Goal: Task Accomplishment & Management: Complete application form

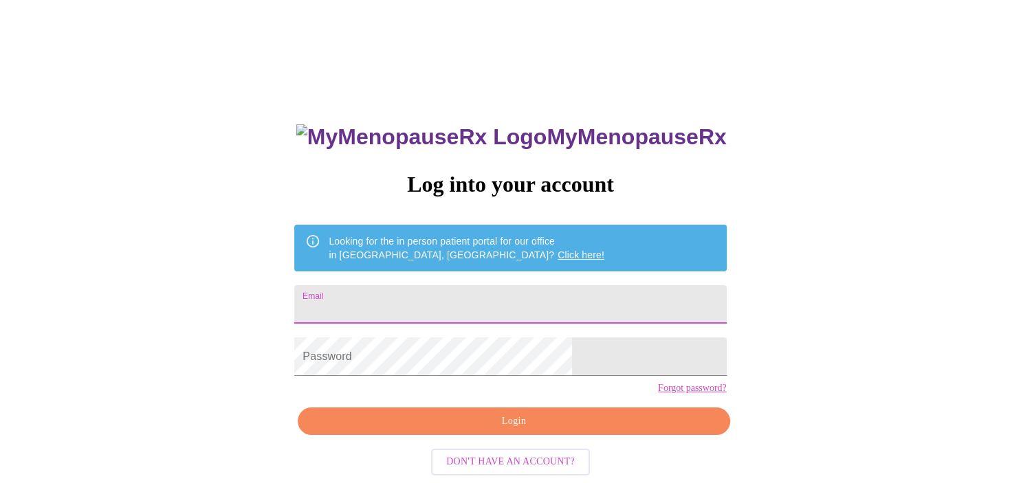
click at [484, 298] on input "Email" at bounding box center [510, 304] width 432 height 38
type input "[EMAIL_ADDRESS][DOMAIN_NAME]"
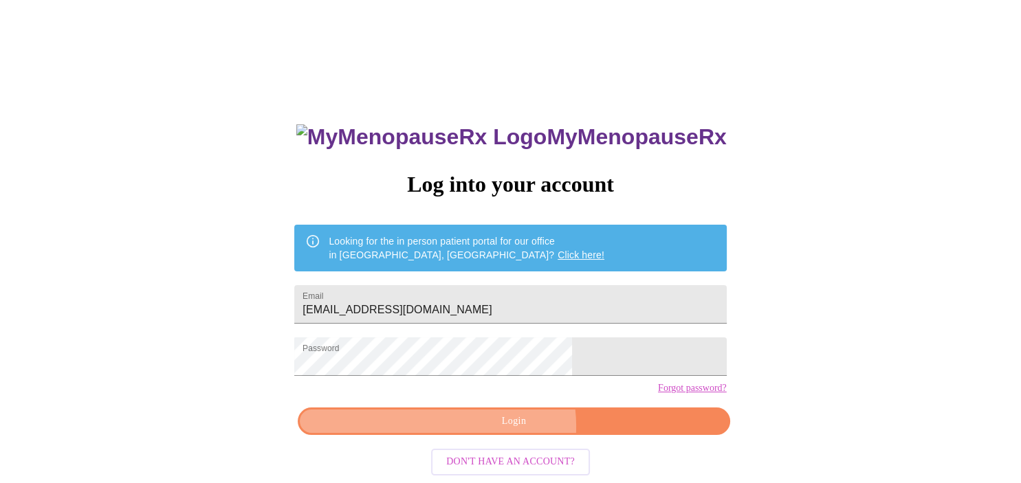
click at [501, 430] on span "Login" at bounding box center [513, 421] width 400 height 17
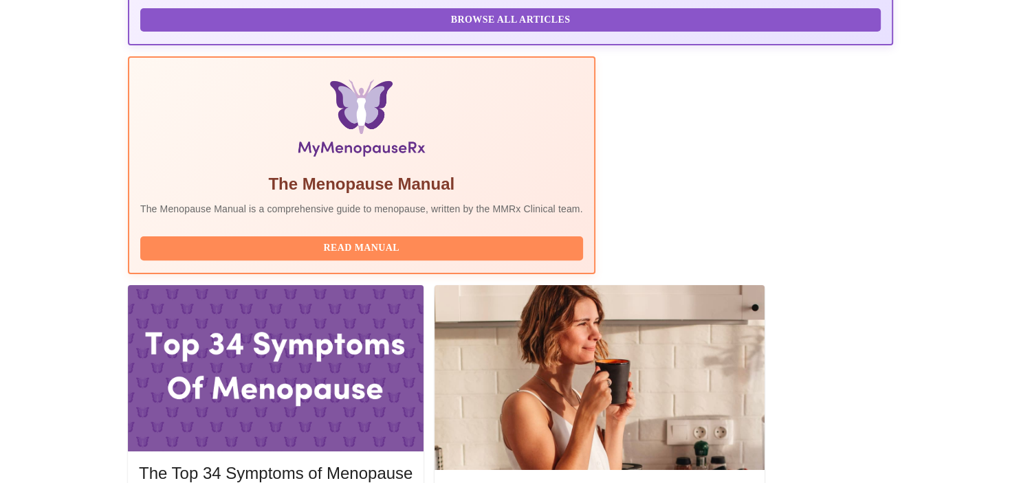
scroll to position [393, 0]
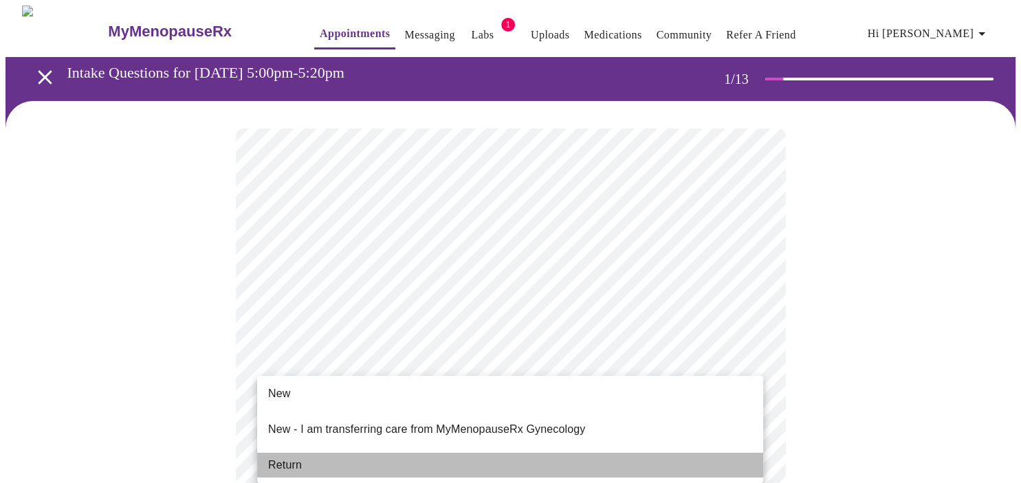
click at [623, 453] on li "Return" at bounding box center [510, 465] width 506 height 25
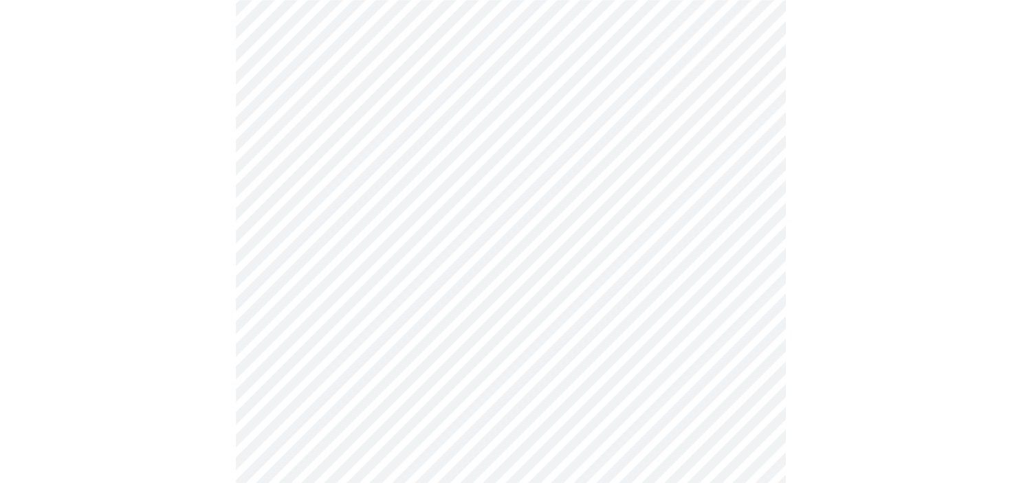
scroll to position [854, 0]
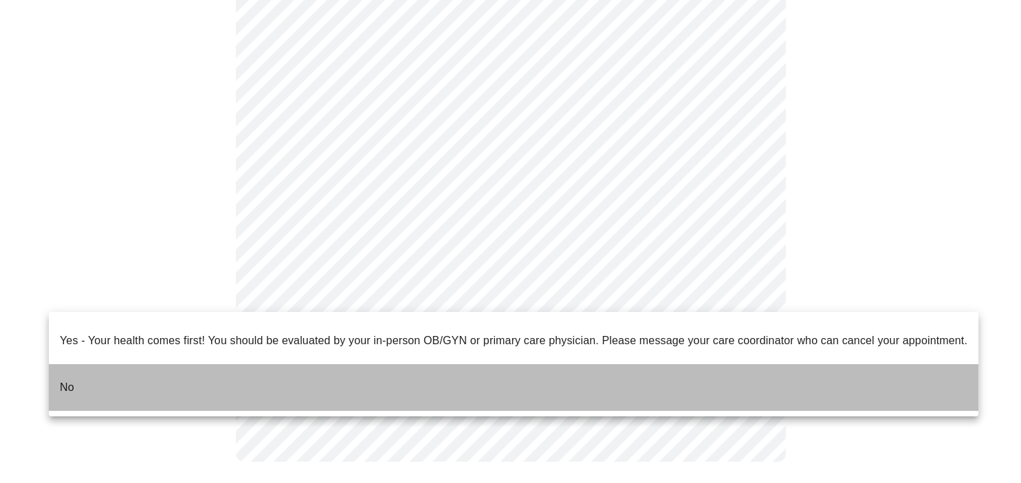
click at [664, 364] on li "No" at bounding box center [513, 387] width 929 height 47
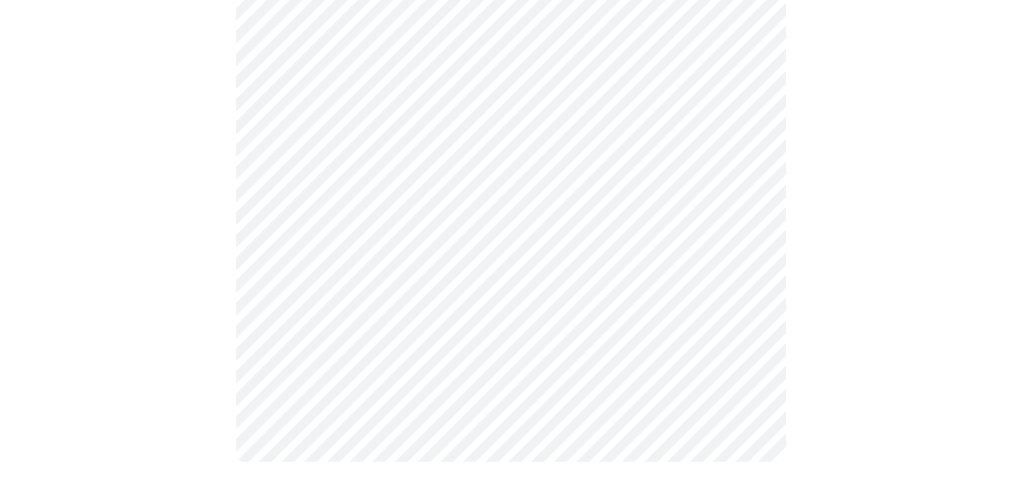
scroll to position [0, 0]
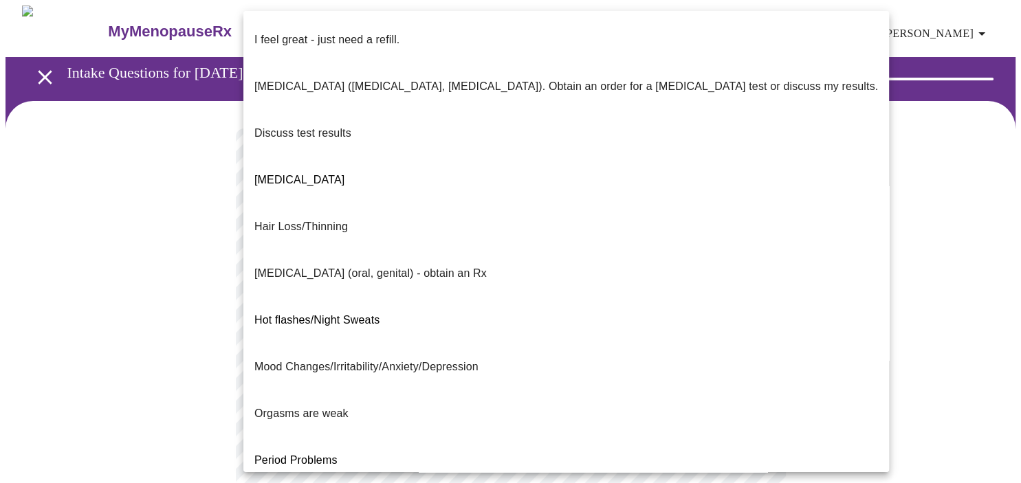
click at [749, 293] on body "MyMenopauseRx Appointments Messaging Labs 1 Uploads Medications Community Refer…" at bounding box center [510, 481] width 1010 height 953
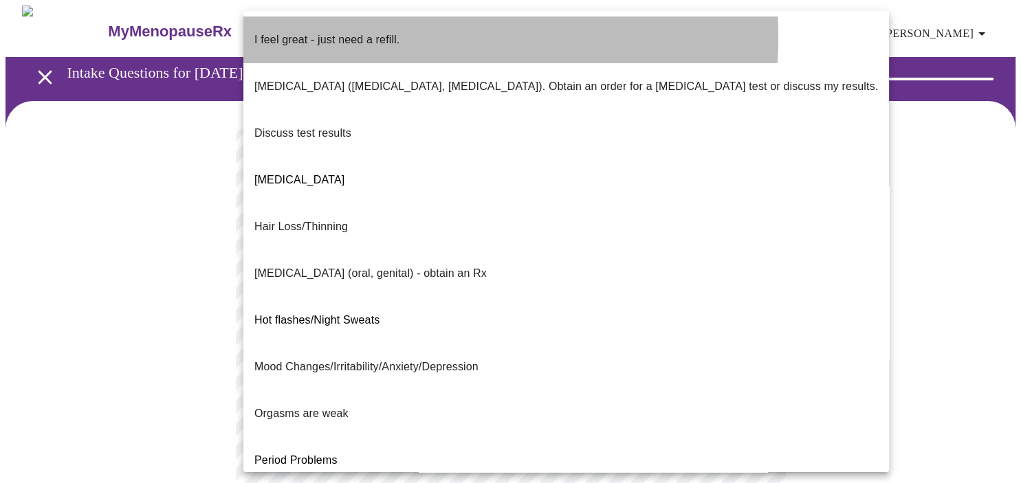
click at [397, 38] on span "I feel great - just need a refill." at bounding box center [326, 40] width 145 height 38
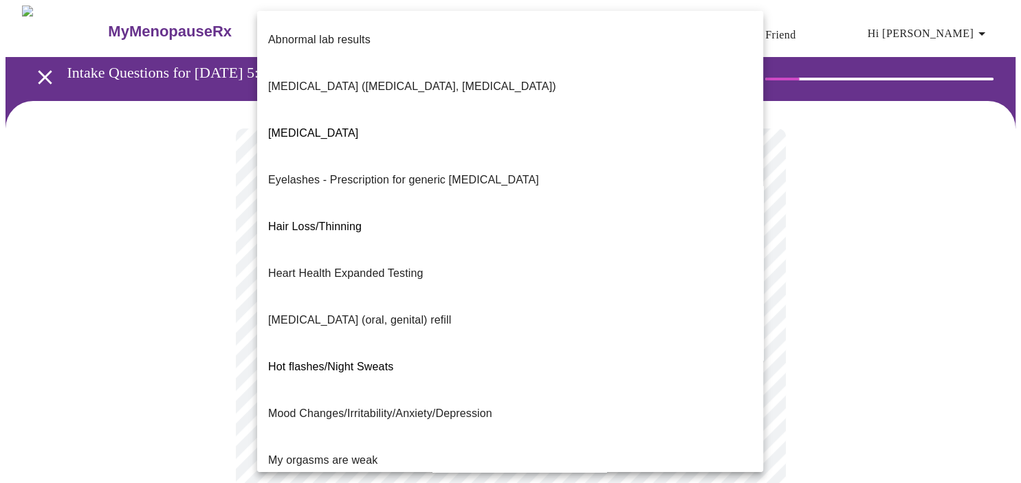
click at [736, 412] on body "MyMenopauseRx Appointments Messaging Labs 1 Uploads Medications Community Refer…" at bounding box center [510, 477] width 1010 height 945
click at [892, 195] on div at bounding box center [510, 241] width 1021 height 483
click at [711, 390] on body "MyMenopauseRx Appointments Messaging Labs 1 Uploads Medications Community Refer…" at bounding box center [510, 477] width 1010 height 945
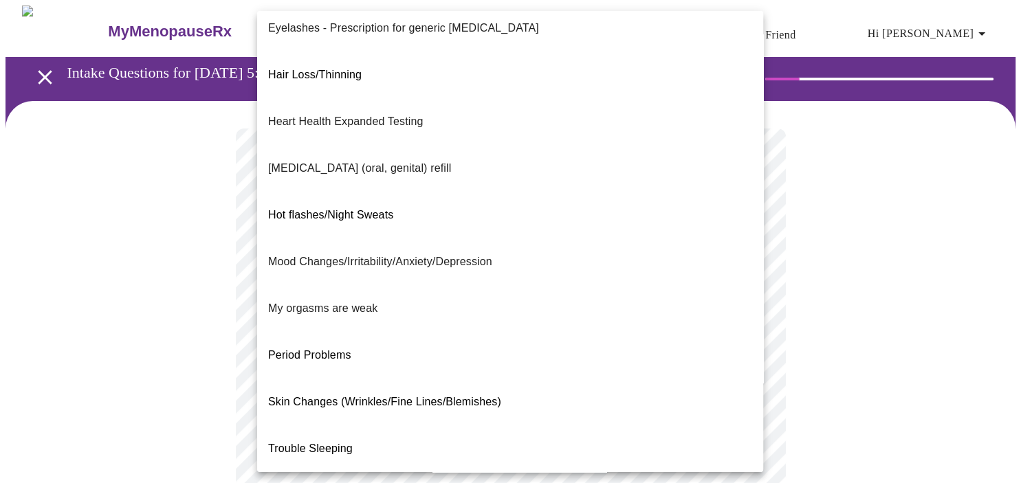
scroll to position [157, 0]
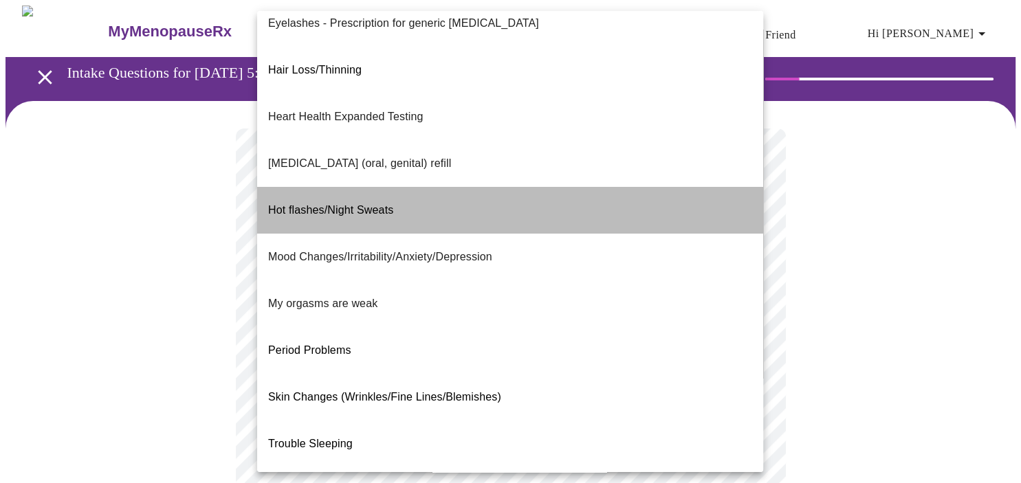
click at [359, 204] on span "Hot flashes/Night Sweats" at bounding box center [330, 210] width 125 height 12
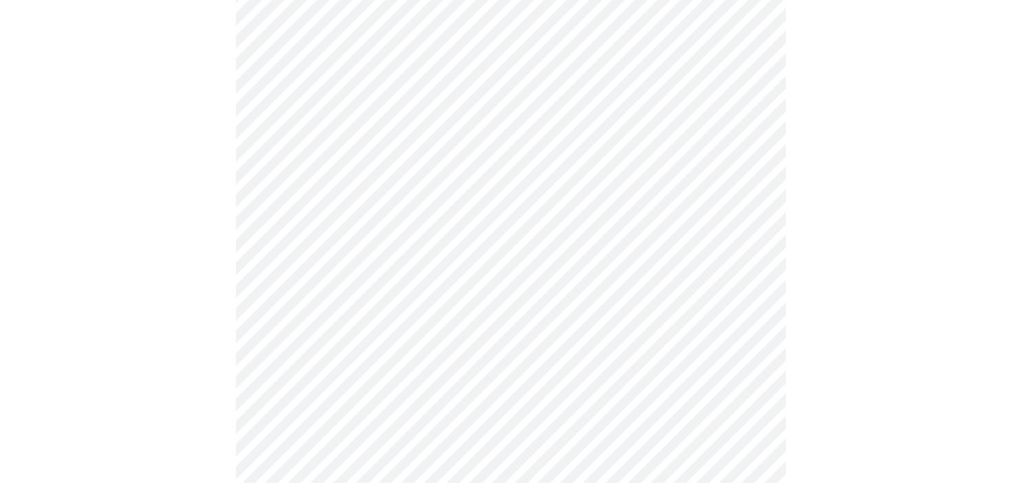
scroll to position [301, 0]
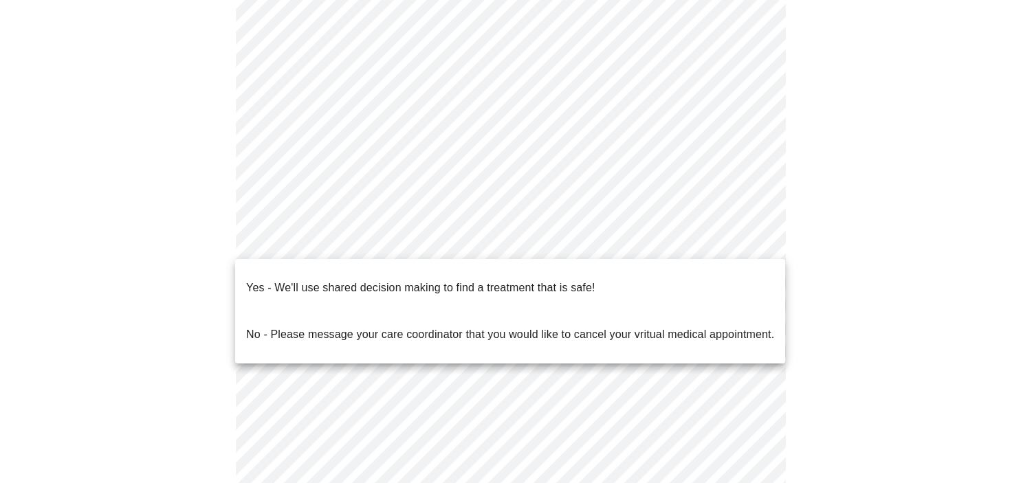
click at [722, 232] on body "MyMenopauseRx Appointments Messaging Labs 1 Uploads Medications Community Refer…" at bounding box center [510, 172] width 1010 height 937
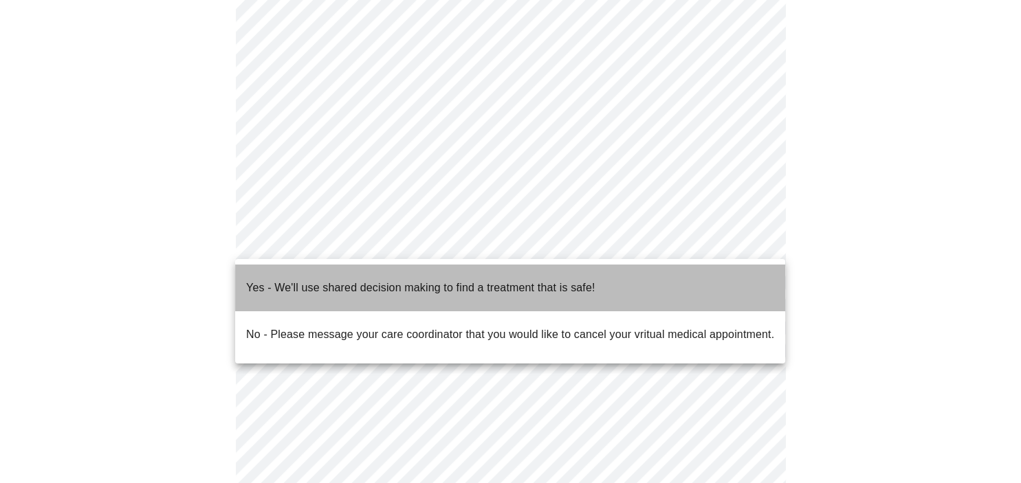
click at [641, 286] on li "Yes - We'll use shared decision making to find a treatment that is safe!" at bounding box center [510, 288] width 550 height 47
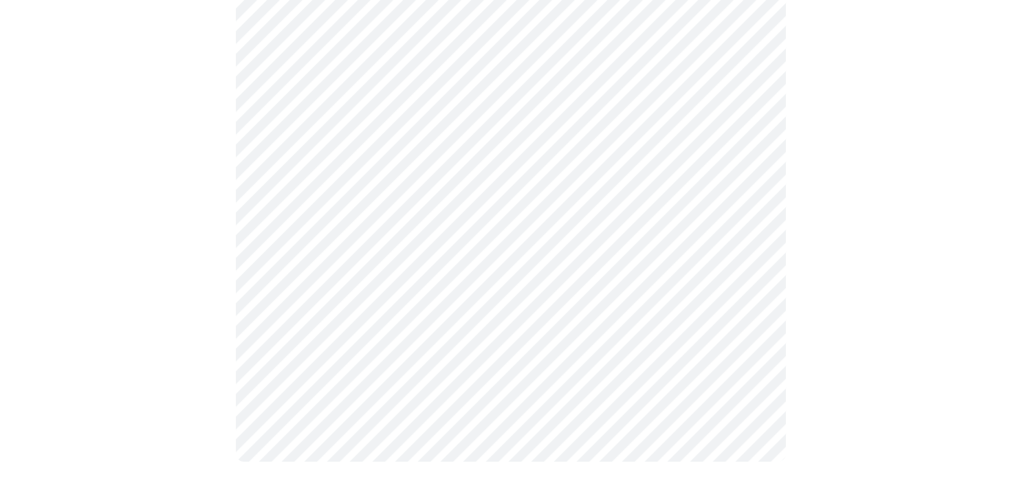
scroll to position [0, 0]
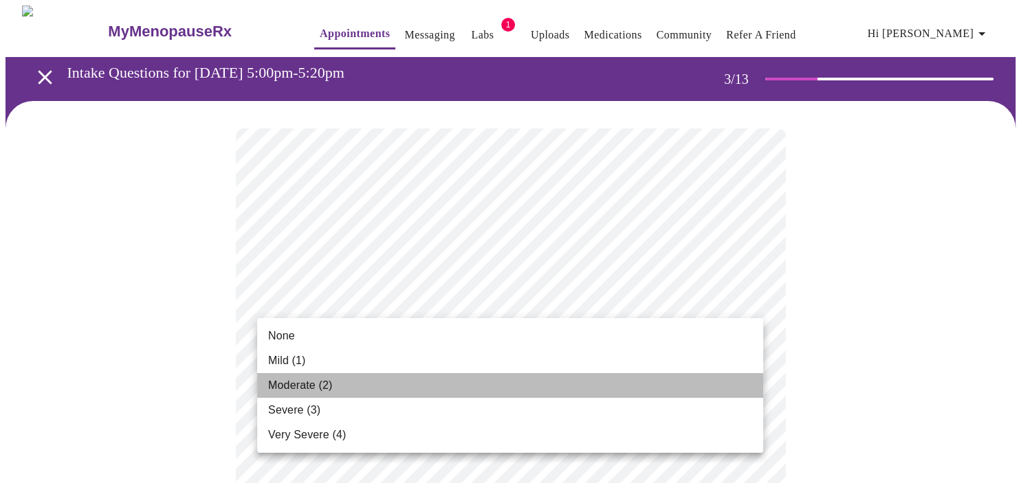
click at [703, 375] on li "Moderate (2)" at bounding box center [510, 385] width 506 height 25
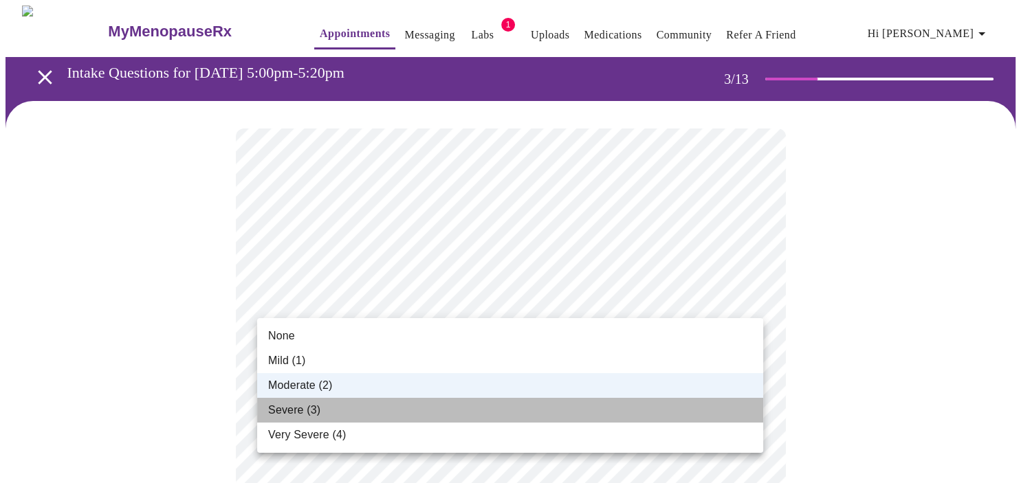
click at [670, 414] on li "Severe (3)" at bounding box center [510, 410] width 506 height 25
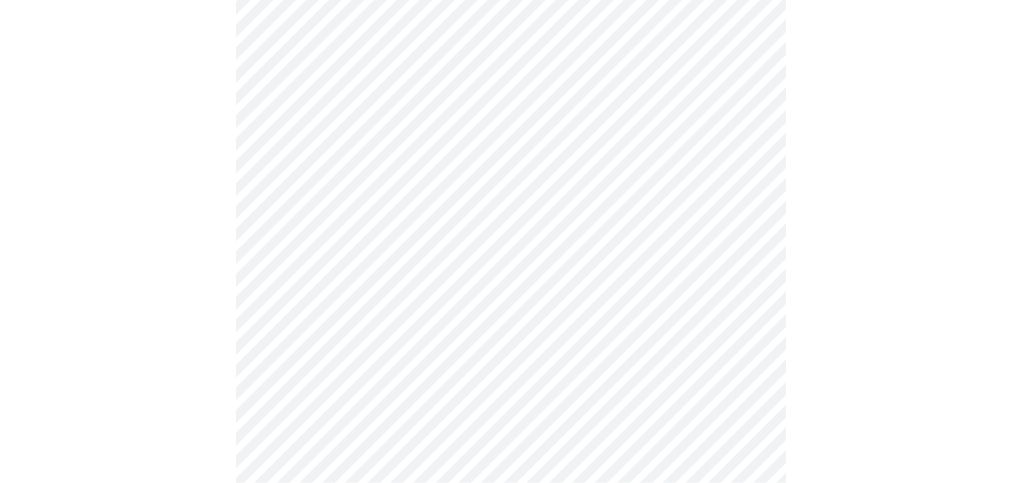
scroll to position [319, 0]
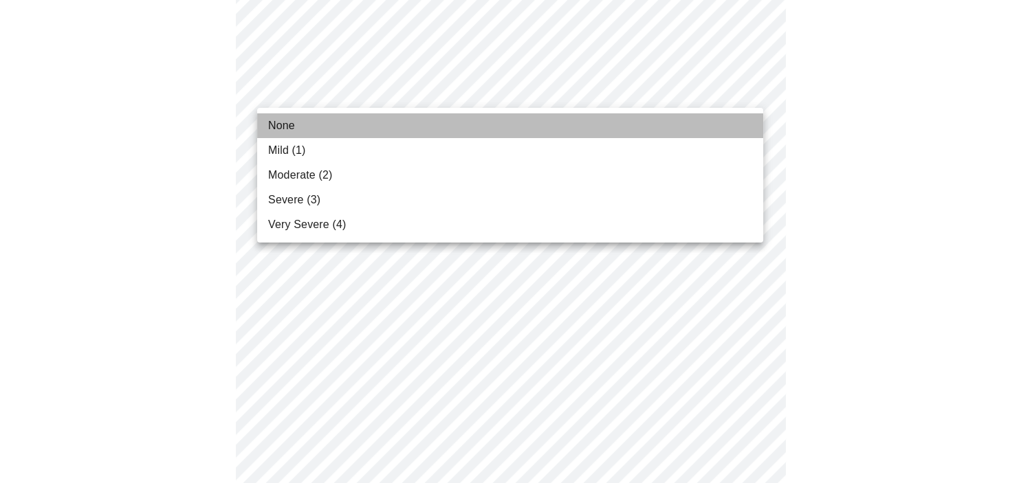
click at [637, 133] on li "None" at bounding box center [510, 125] width 506 height 25
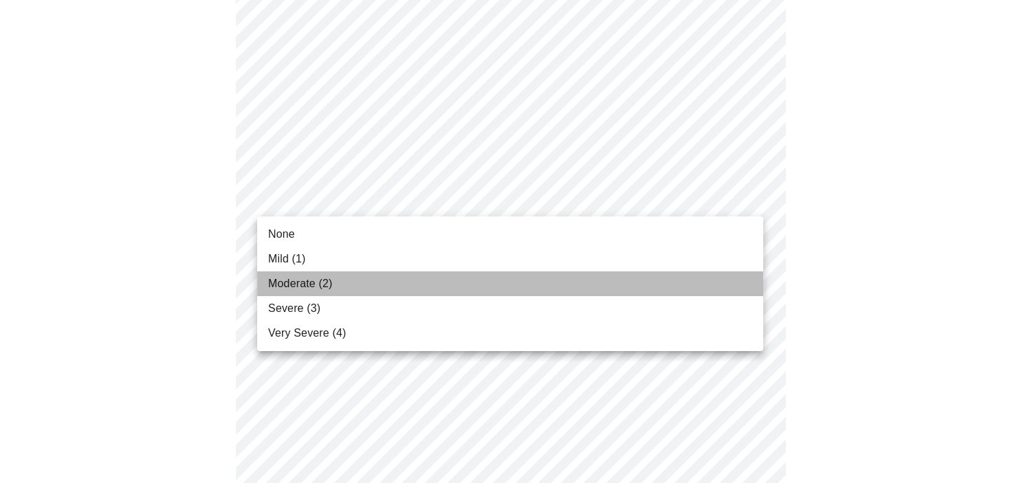
click at [679, 285] on li "Moderate (2)" at bounding box center [510, 284] width 506 height 25
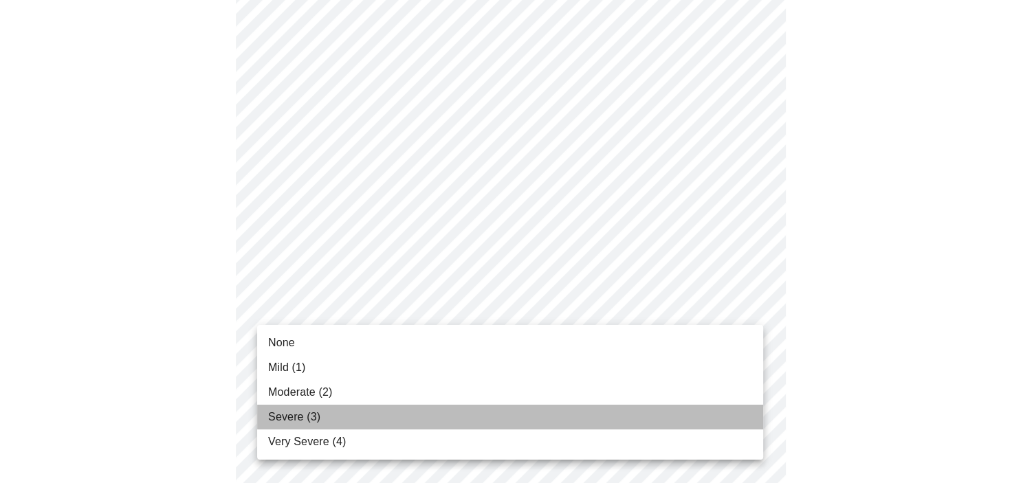
click at [655, 426] on li "Severe (3)" at bounding box center [510, 417] width 506 height 25
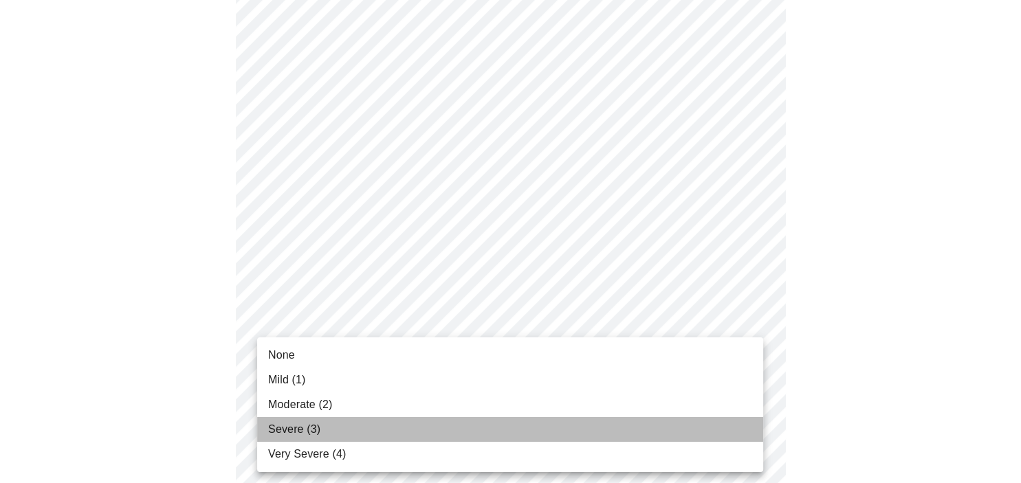
click at [698, 432] on li "Severe (3)" at bounding box center [510, 429] width 506 height 25
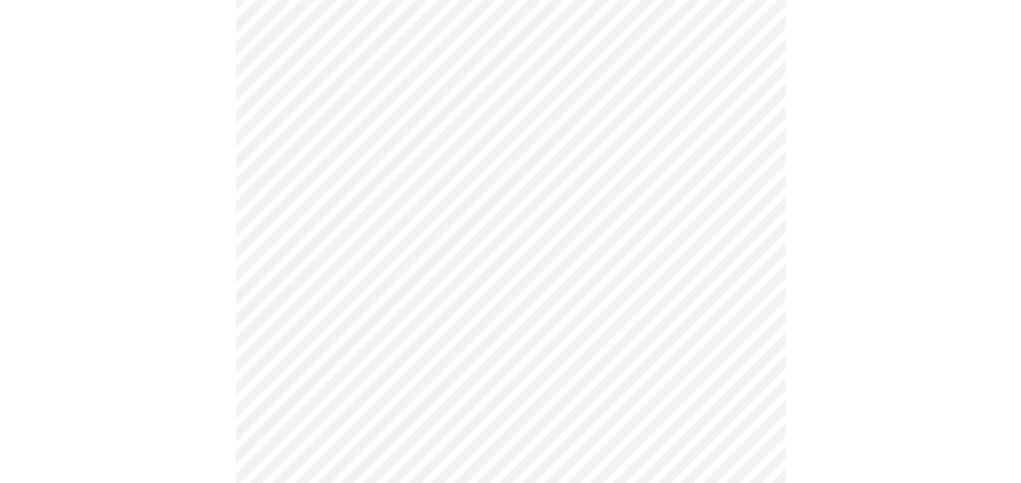
scroll to position [665, 0]
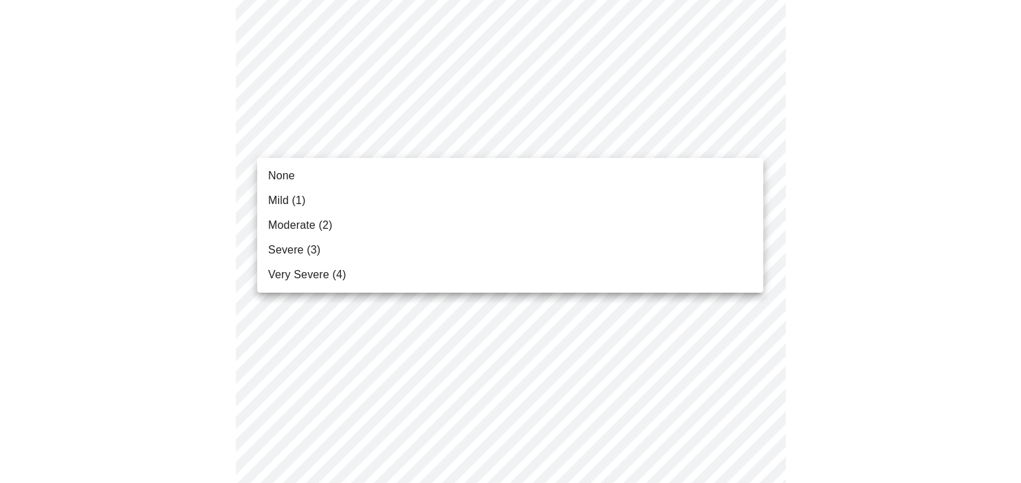
click at [591, 135] on body "MyMenopauseRx Appointments Messaging Labs 1 Uploads Medications Community Refer…" at bounding box center [510, 207] width 1010 height 1732
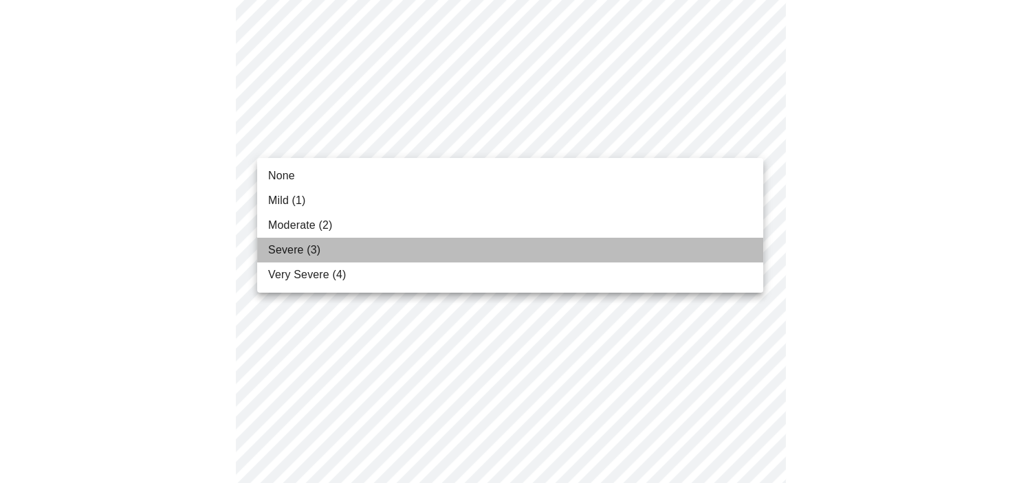
click at [567, 247] on li "Severe (3)" at bounding box center [510, 250] width 506 height 25
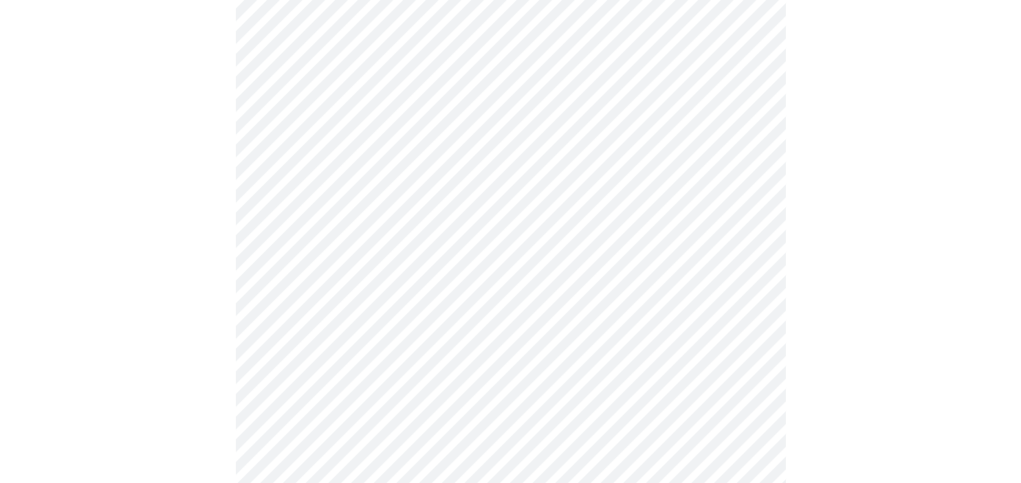
click at [567, 247] on body "MyMenopauseRx Appointments Messaging Labs 1 Uploads Medications Community Refer…" at bounding box center [510, 197] width 1010 height 1712
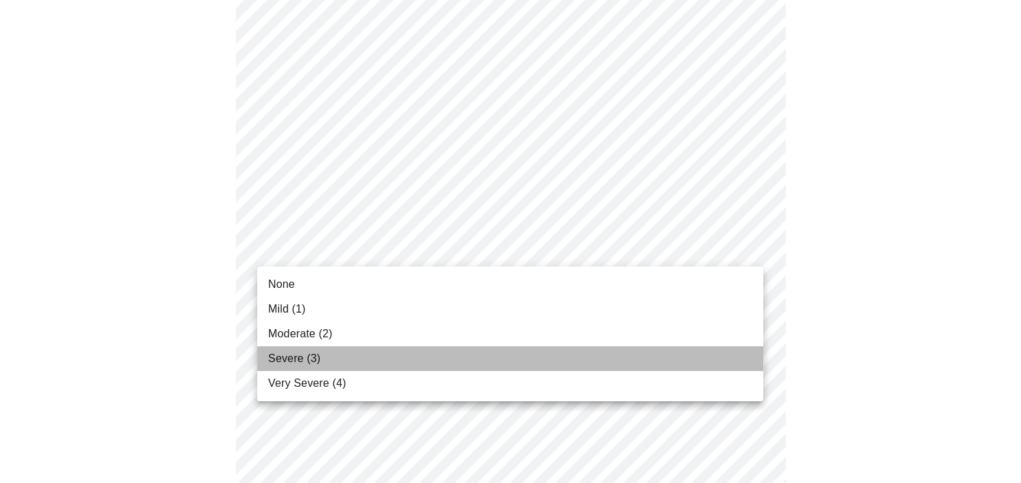
click at [540, 364] on li "Severe (3)" at bounding box center [510, 358] width 506 height 25
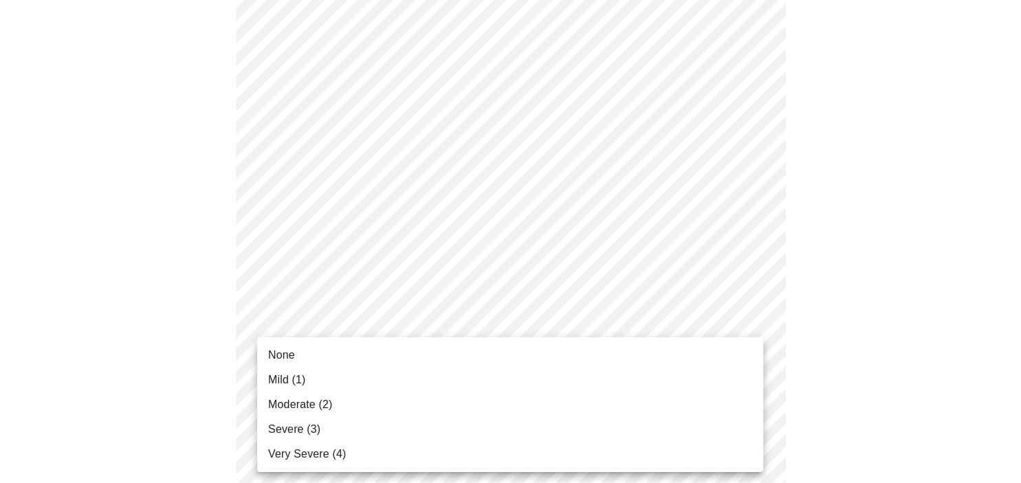
click at [540, 364] on body "MyMenopauseRx Appointments Messaging Labs 1 Uploads Medications Community Refer…" at bounding box center [510, 187] width 1010 height 1693
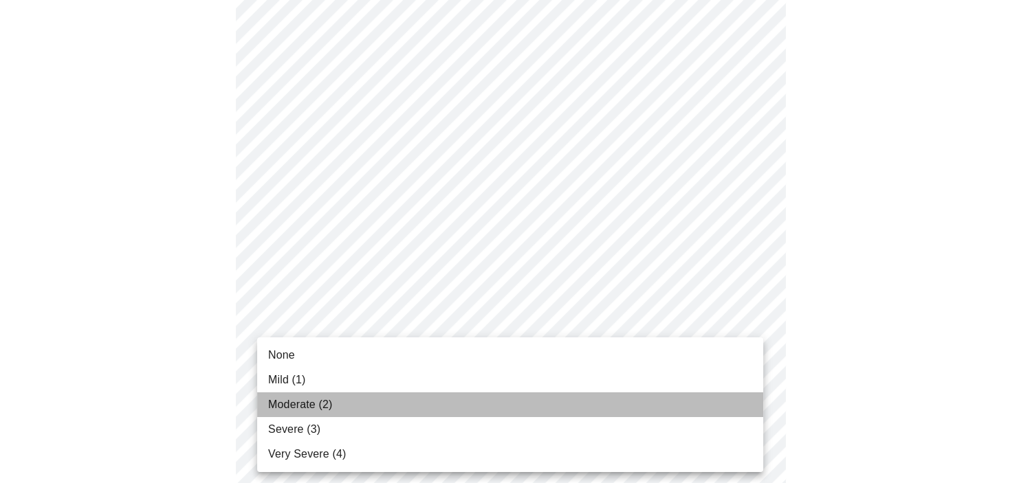
click at [532, 395] on li "Moderate (2)" at bounding box center [510, 405] width 506 height 25
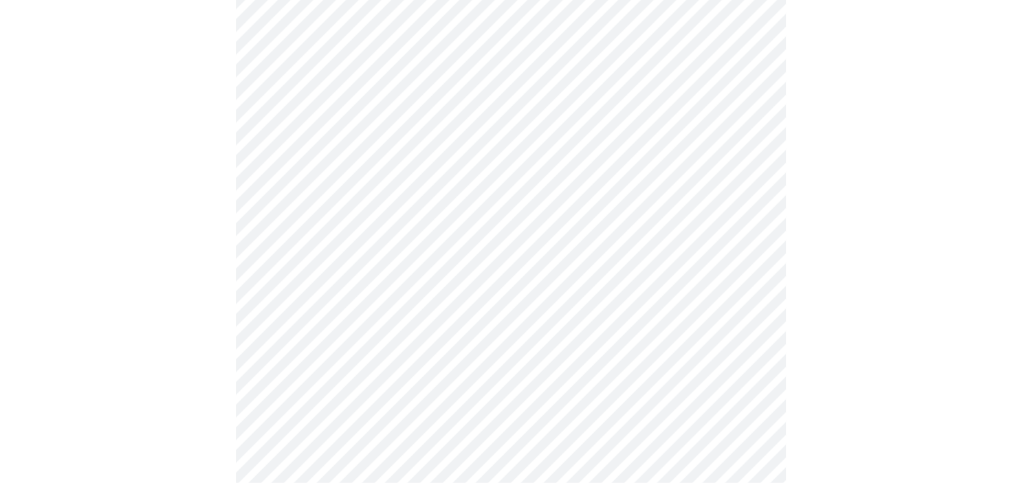
scroll to position [968, 0]
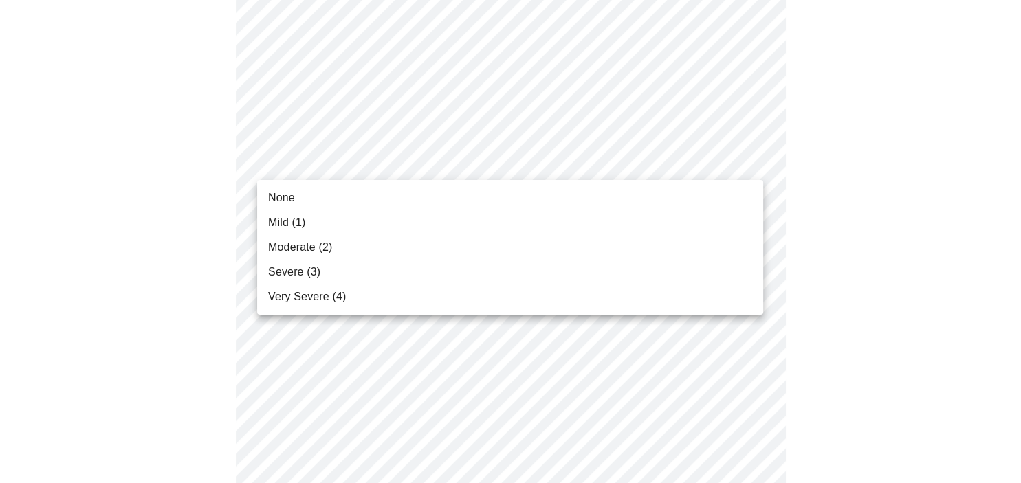
click at [645, 195] on li "None" at bounding box center [510, 198] width 506 height 25
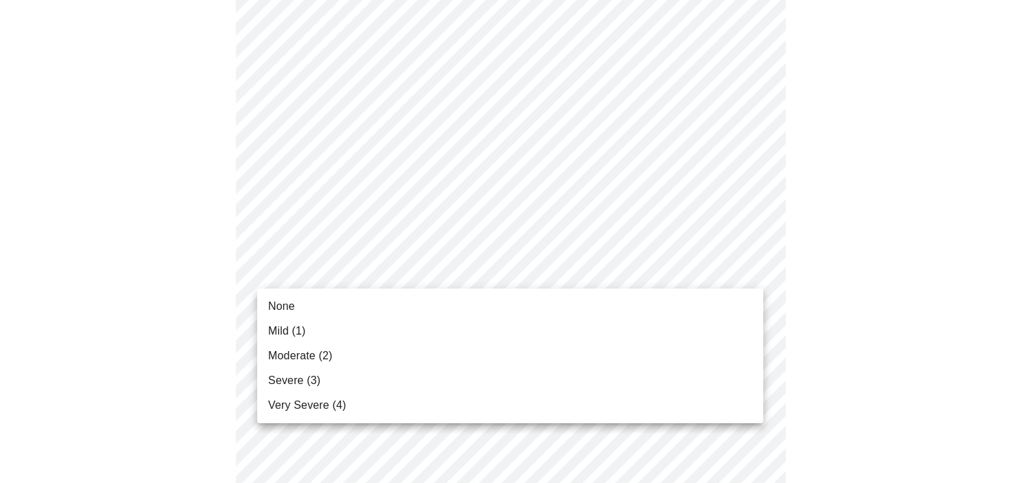
click at [645, 302] on li "None" at bounding box center [510, 306] width 506 height 25
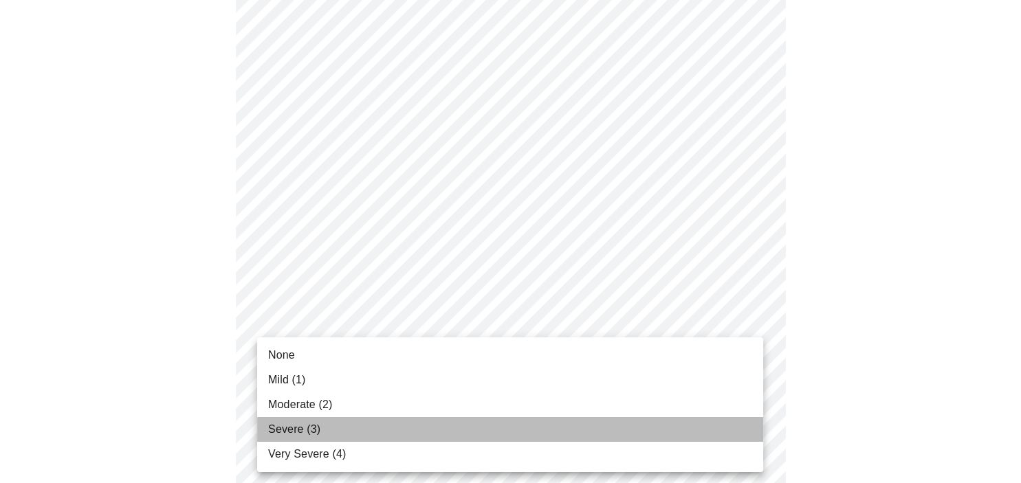
click at [529, 433] on li "Severe (3)" at bounding box center [510, 429] width 506 height 25
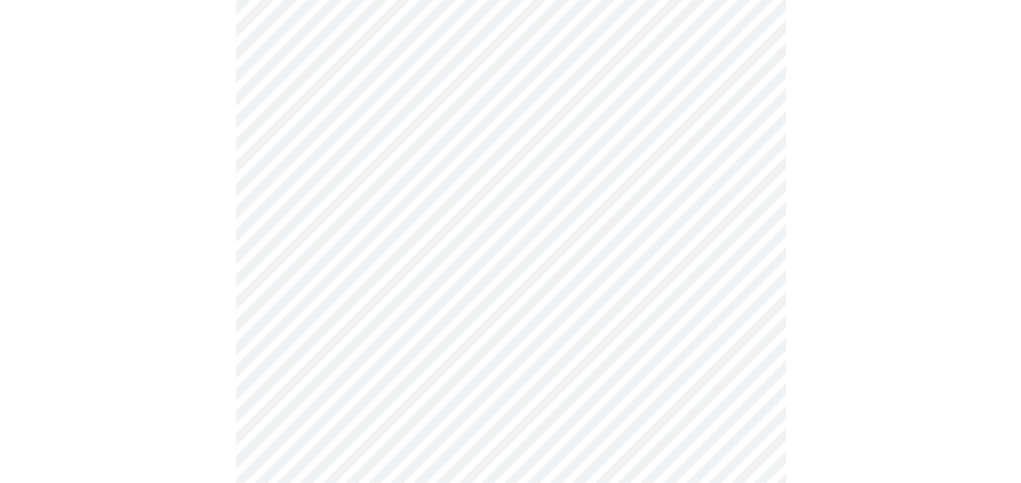
scroll to position [654, 0]
click at [327, 190] on body "MyMenopauseRx Appointments Messaging Labs 1 Uploads Medications Community Refer…" at bounding box center [510, 29] width 1010 height 1356
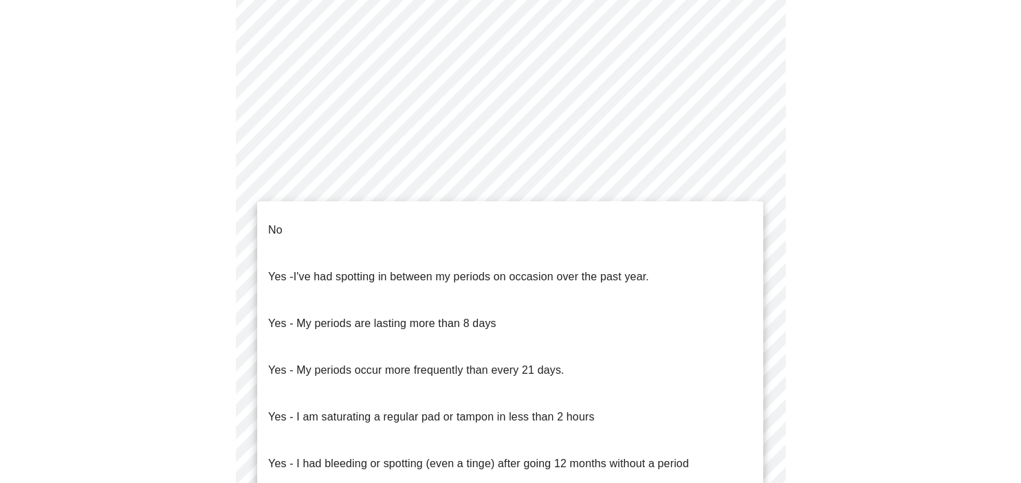
click at [293, 224] on li "No" at bounding box center [510, 230] width 506 height 47
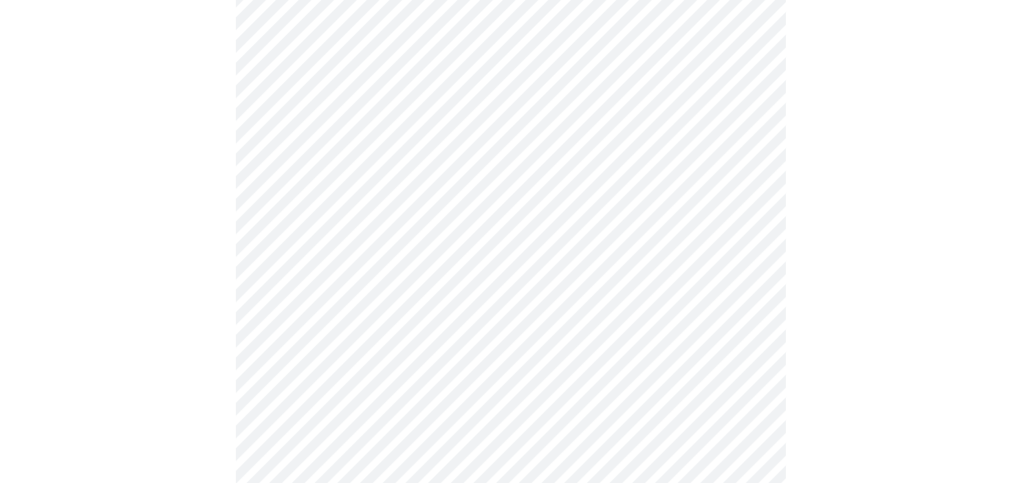
scroll to position [800, 0]
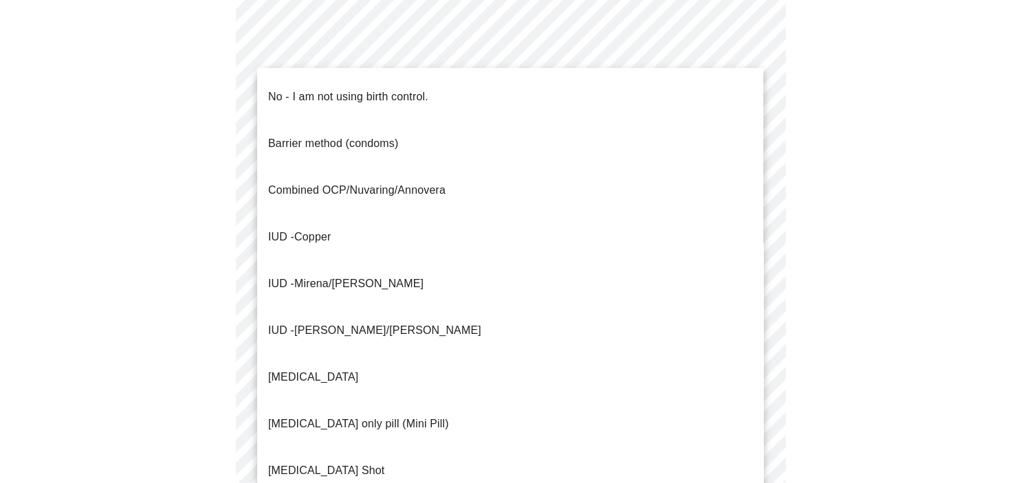
click at [409, 416] on p "[MEDICAL_DATA] only pill (Mini Pill)" at bounding box center [358, 424] width 181 height 16
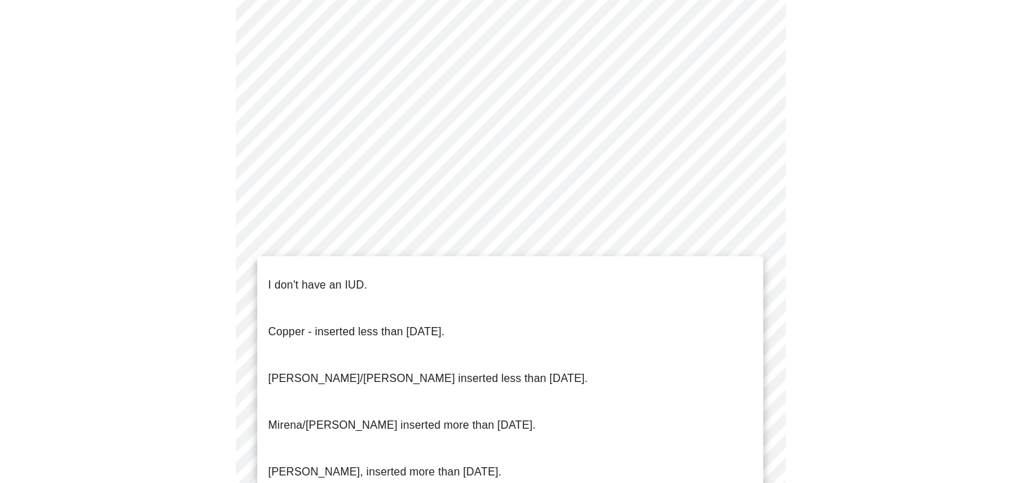
click at [409, 289] on li "I don't have an IUD." at bounding box center [510, 285] width 506 height 47
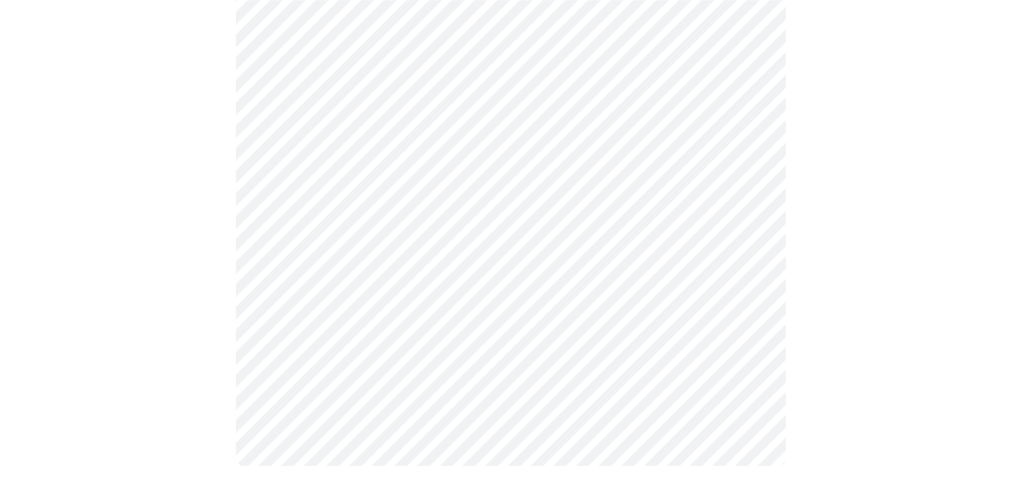
scroll to position [847, 0]
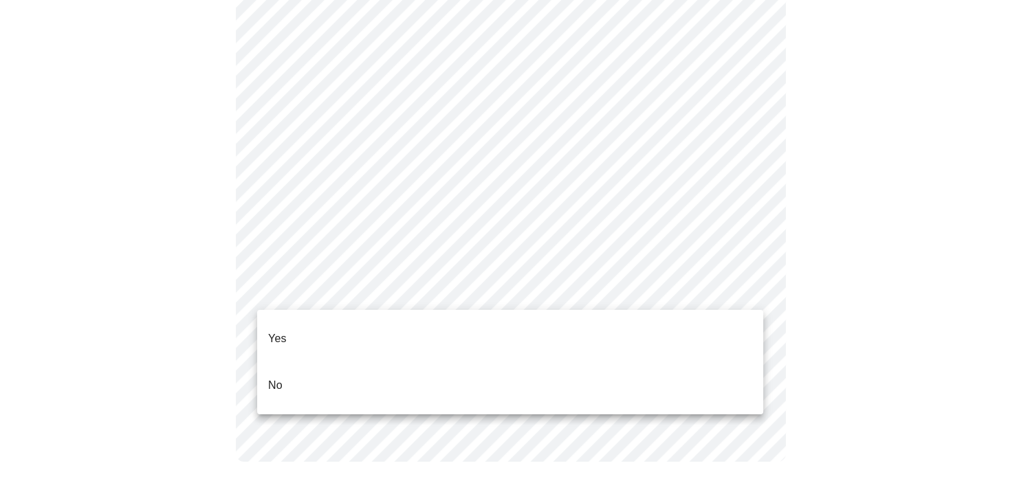
click at [399, 329] on li "Yes" at bounding box center [510, 339] width 506 height 47
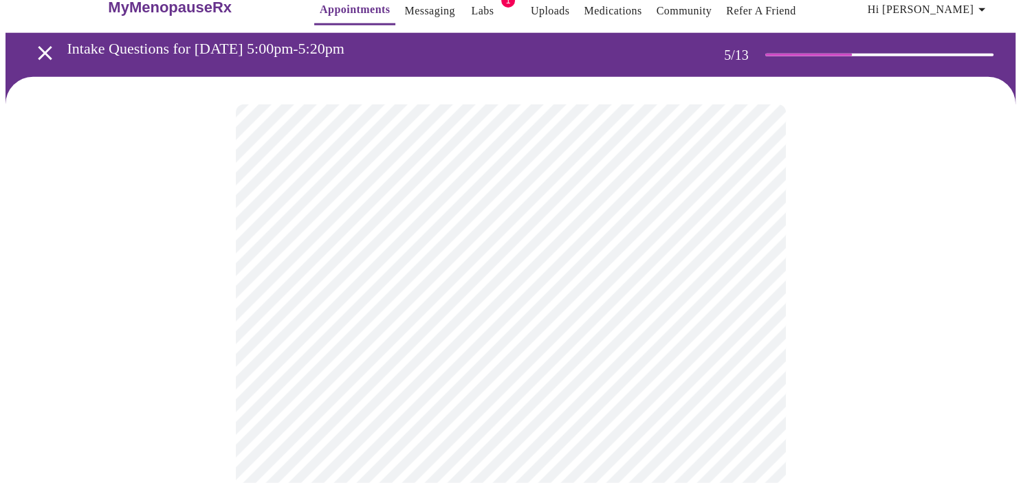
scroll to position [72, 0]
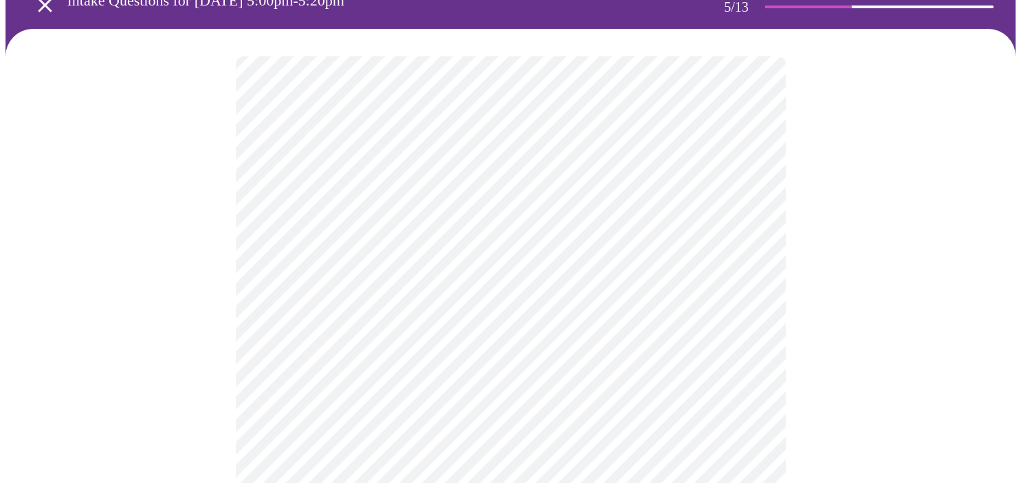
click at [318, 283] on body "MyMenopauseRx Appointments Messaging Labs 1 Uploads Medications Community Refer…" at bounding box center [510, 445] width 1010 height 1024
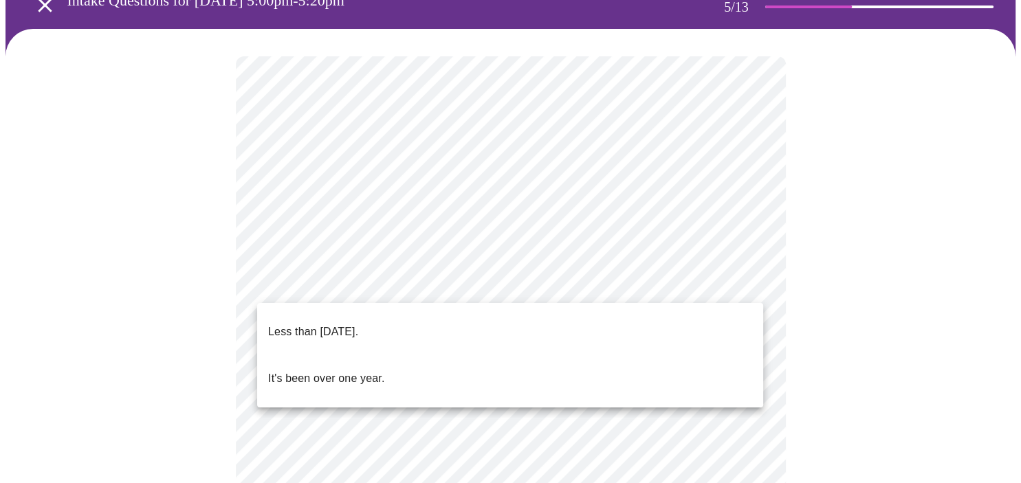
click at [344, 367] on span "It's been over one year." at bounding box center [326, 379] width 116 height 38
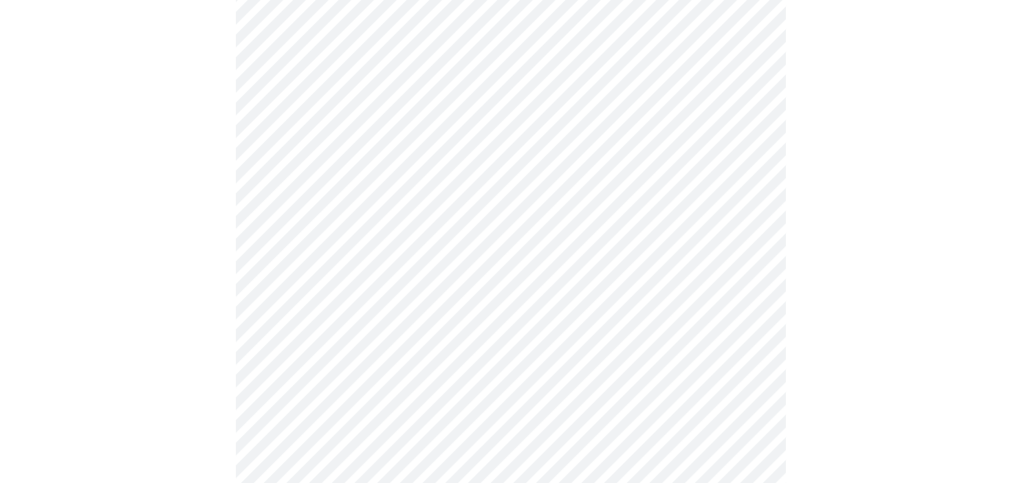
scroll to position [290, 0]
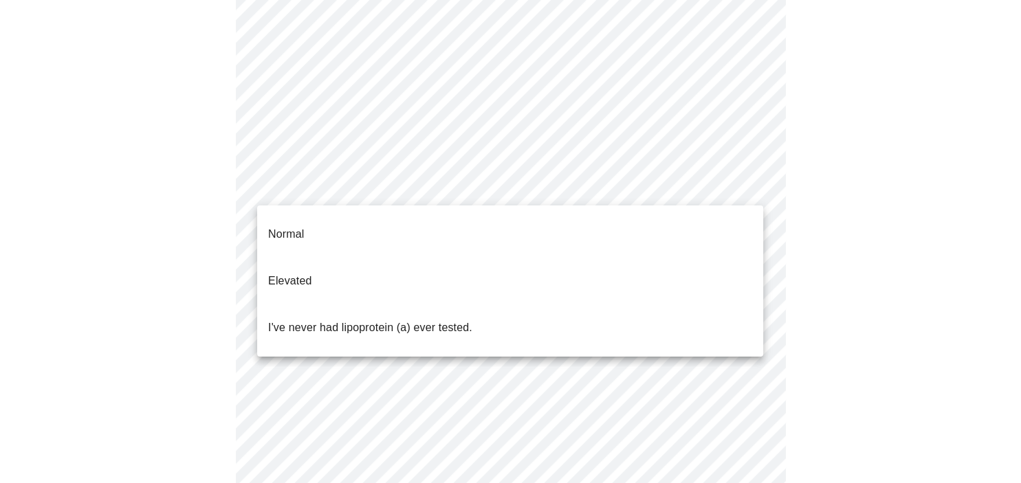
click at [334, 179] on body "MyMenopauseRx Appointments Messaging Labs 1 Uploads Medications Community Refer…" at bounding box center [510, 222] width 1010 height 1015
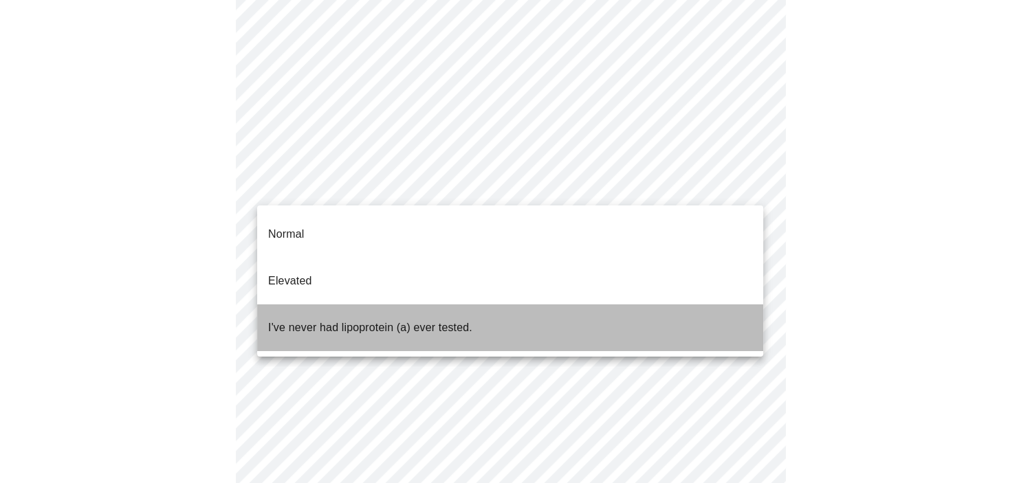
click at [357, 309] on span "I've never had lipoprotein (a) ever tested." at bounding box center [370, 328] width 204 height 38
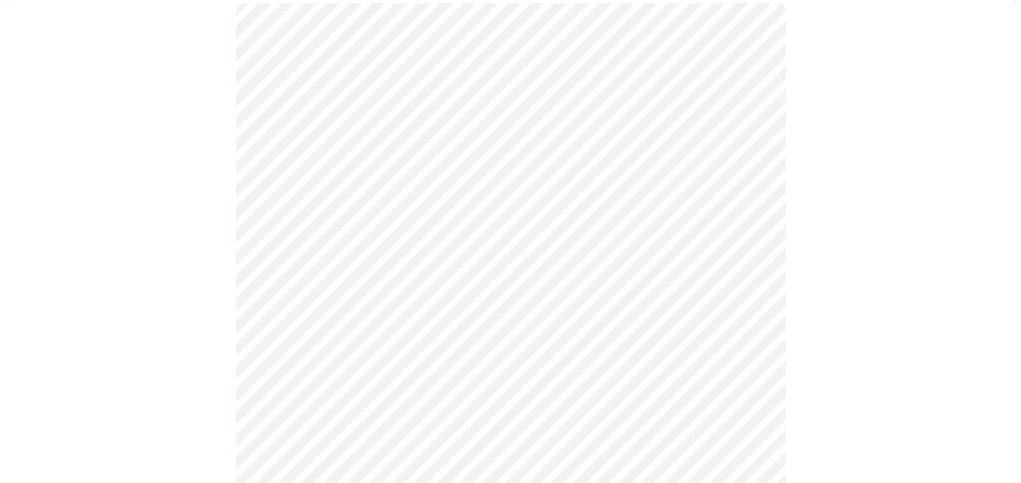
scroll to position [145, 0]
click at [522, 251] on body "MyMenopauseRx Appointments Messaging Labs 1 Uploads Medications Community Refer…" at bounding box center [510, 217] width 1010 height 714
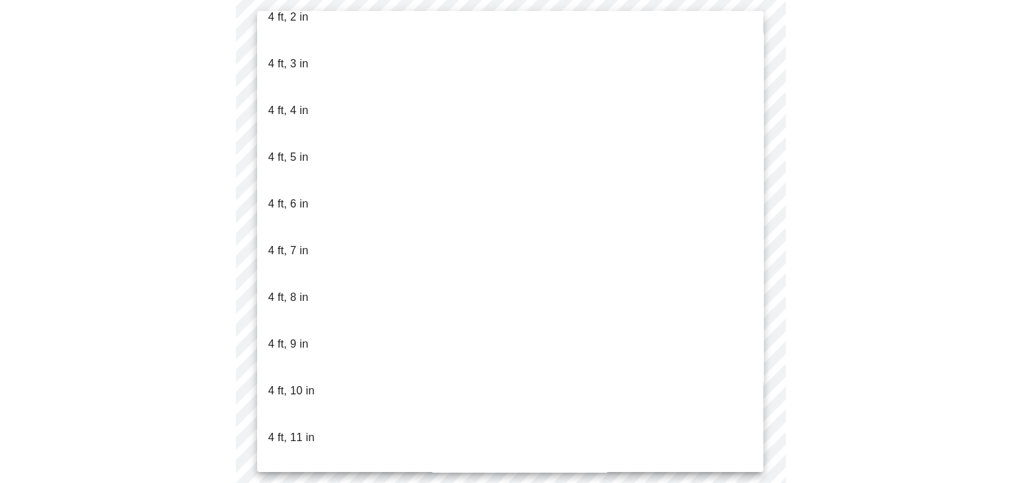
scroll to position [766, 0]
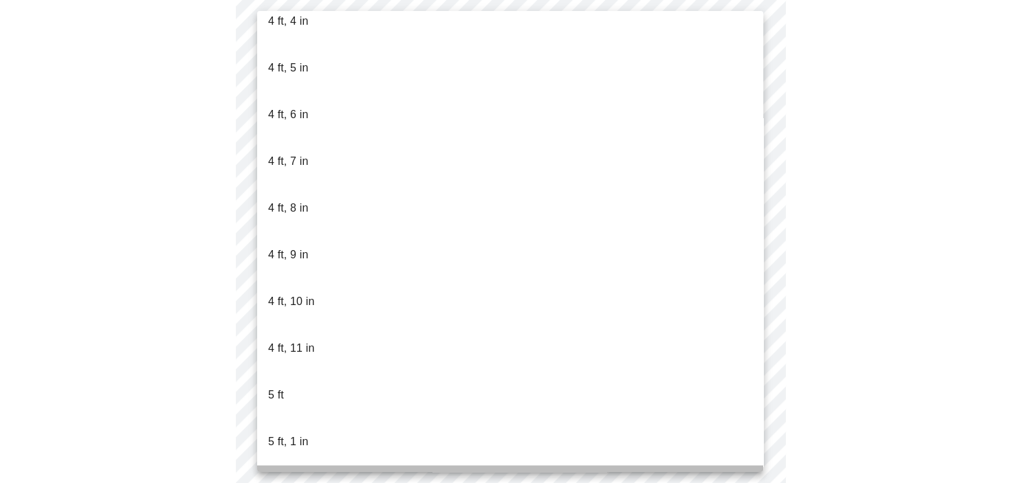
click at [461, 465] on li "5 ft, 2 in" at bounding box center [510, 488] width 506 height 47
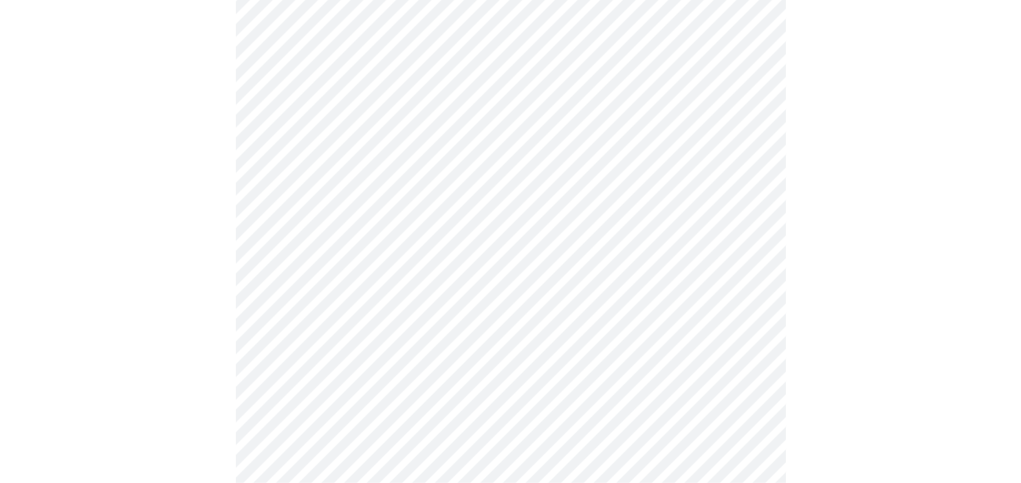
scroll to position [3557, 0]
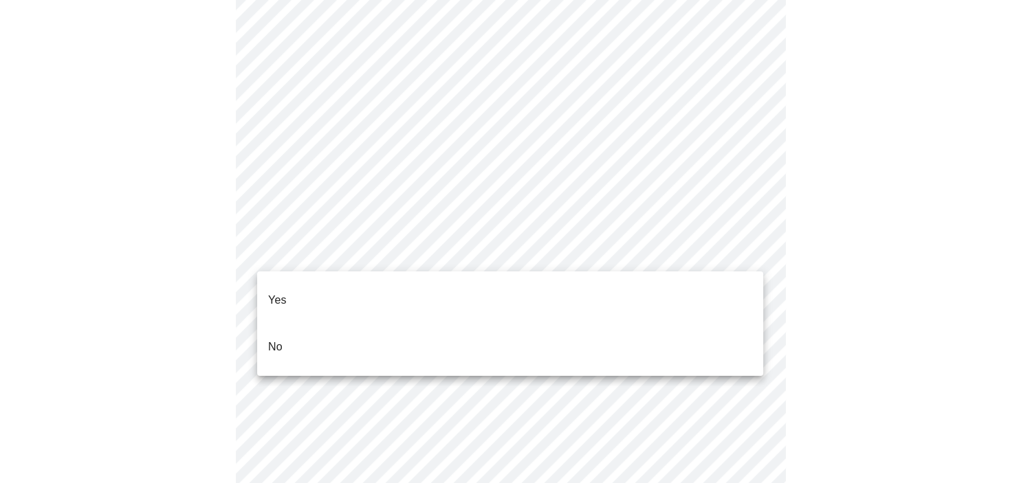
click at [309, 335] on li "No" at bounding box center [510, 347] width 506 height 47
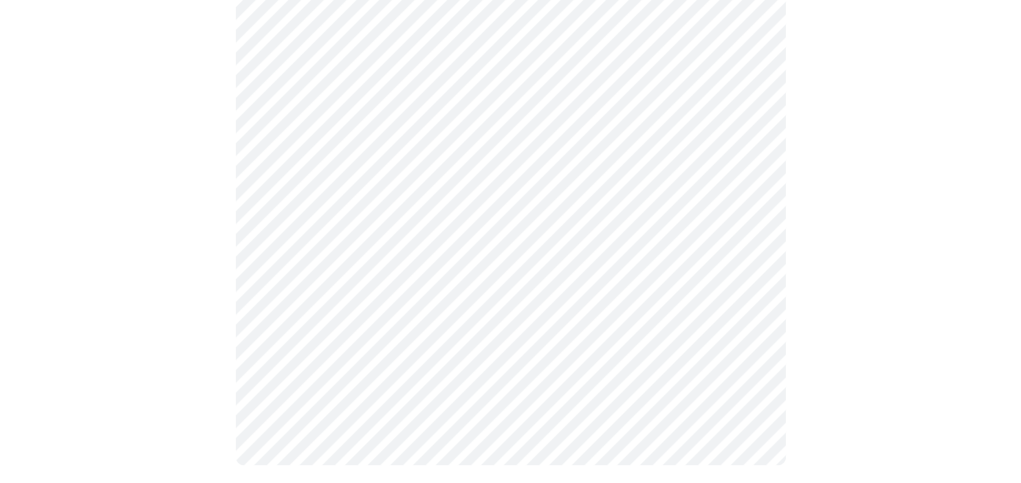
scroll to position [828, 0]
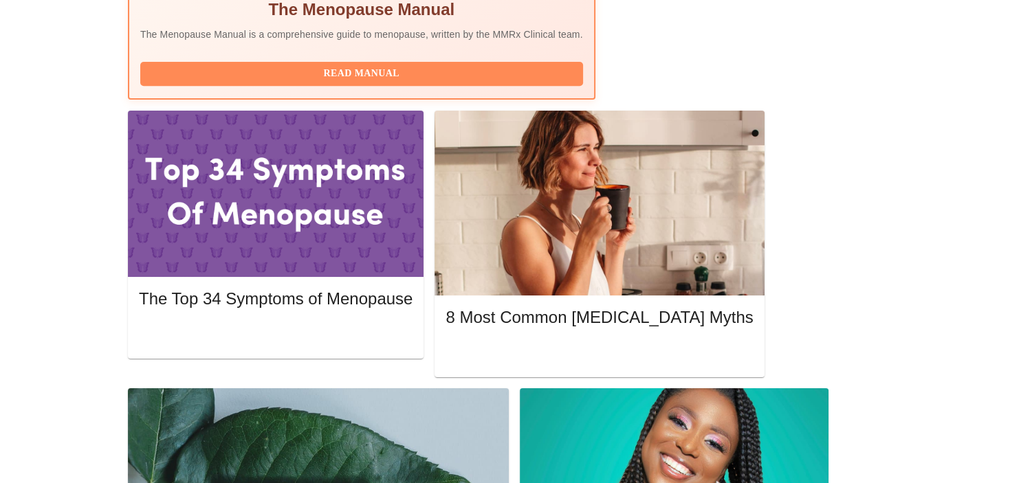
scroll to position [363, 0]
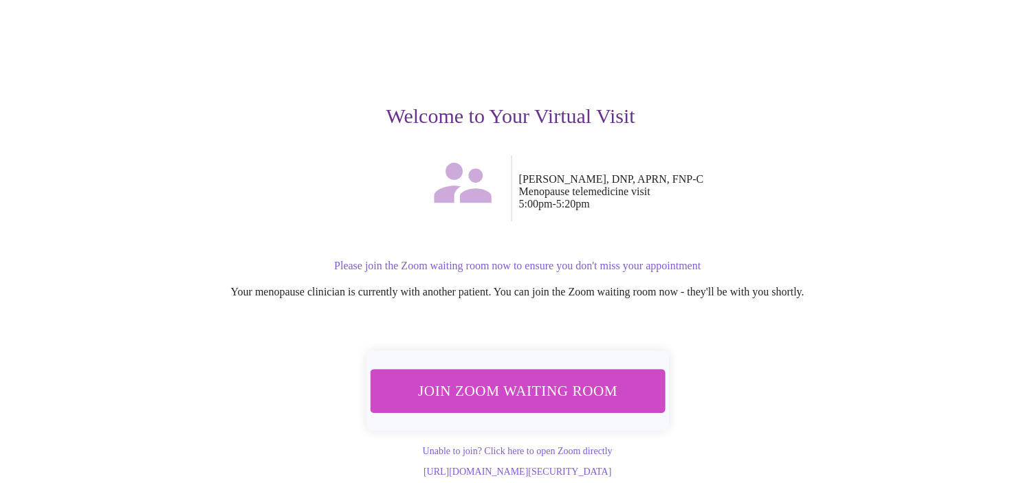
scroll to position [91, 0]
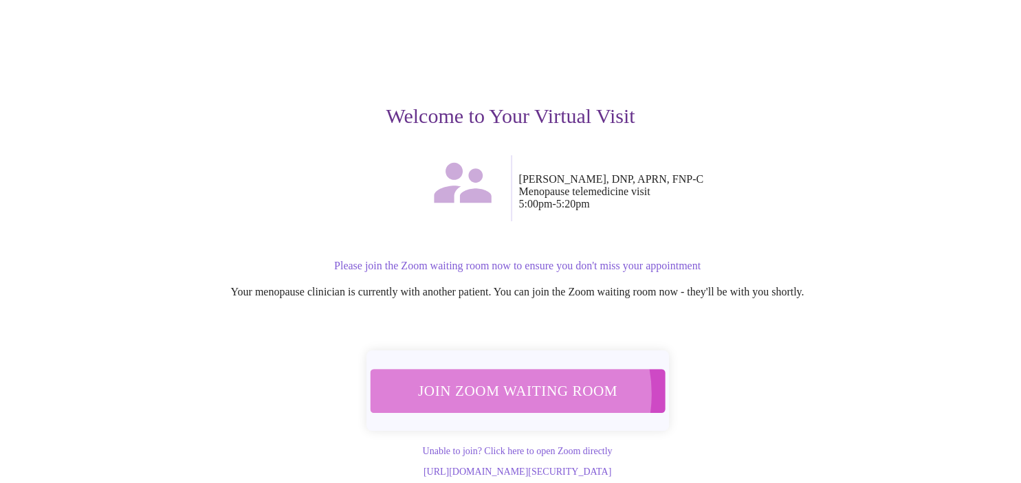
click at [511, 378] on span "Join Zoom Waiting Room" at bounding box center [517, 390] width 259 height 25
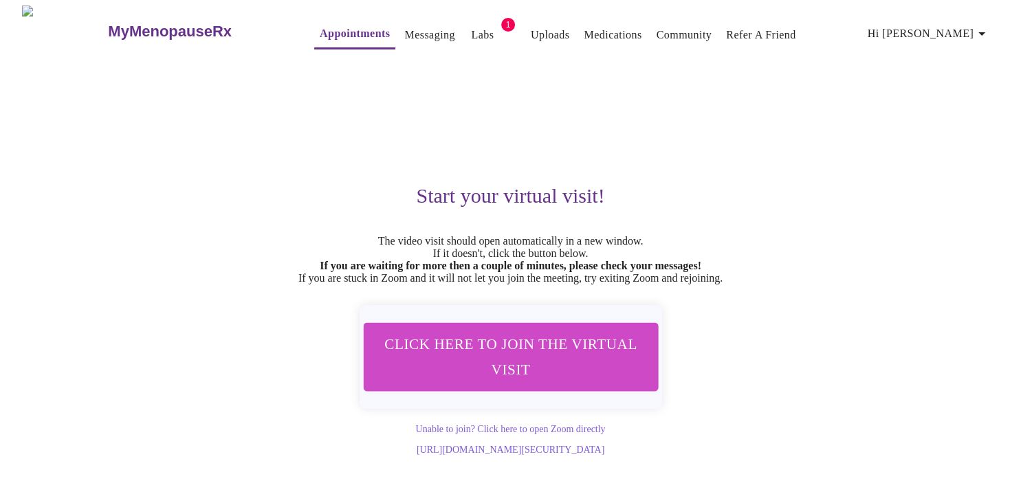
scroll to position [6, 0]
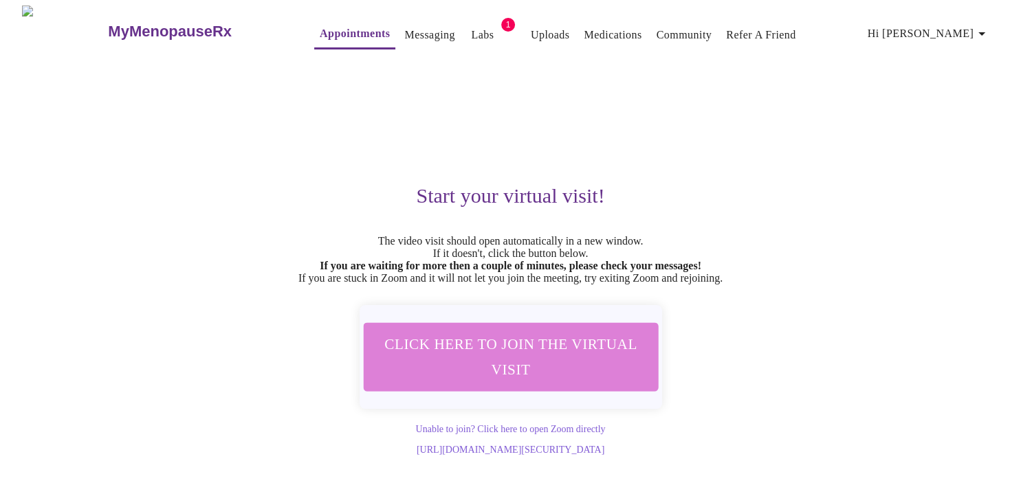
click at [513, 346] on span "Click here to join the virtual visit" at bounding box center [510, 356] width 258 height 51
